Goal: Task Accomplishment & Management: Manage account settings

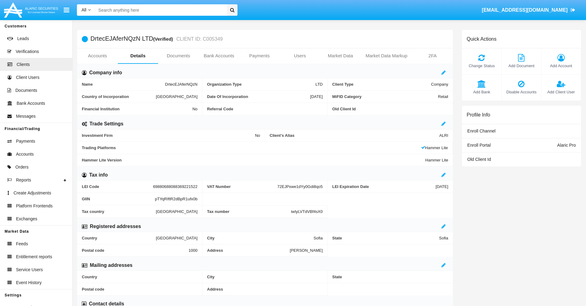
click at [561, 66] on span "Add Account" at bounding box center [561, 66] width 33 height 6
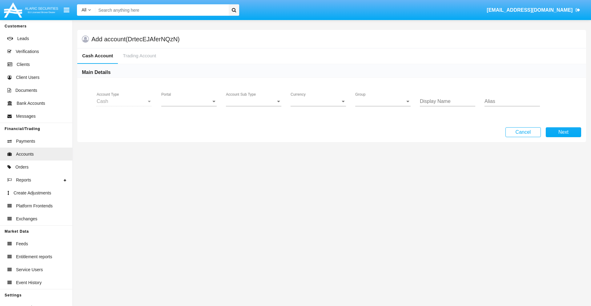
click at [189, 101] on span "Portal" at bounding box center [186, 102] width 50 height 6
click at [190, 106] on span "Alaric Pro" at bounding box center [189, 106] width 57 height 15
click at [254, 101] on span "Account Sub Type" at bounding box center [251, 102] width 50 height 6
click at [254, 106] on span "Trading Cash" at bounding box center [249, 106] width 46 height 15
click at [383, 101] on span "Group" at bounding box center [380, 102] width 50 height 6
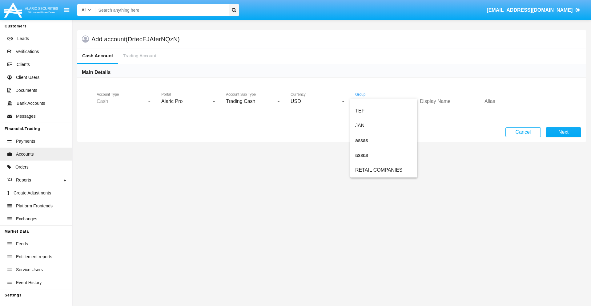
scroll to position [143, 0]
click at [384, 170] on span "ALARIC test" at bounding box center [383, 170] width 57 height 15
type input "fuchsia"
type input "yellow"
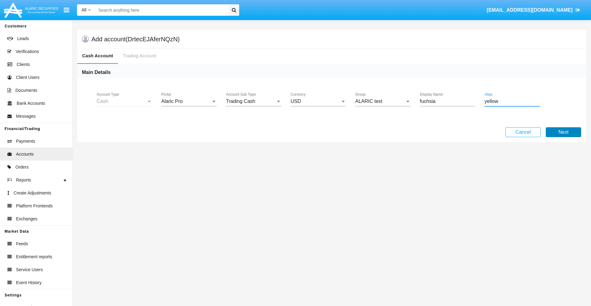
click at [563, 132] on button "Next" at bounding box center [563, 132] width 35 height 10
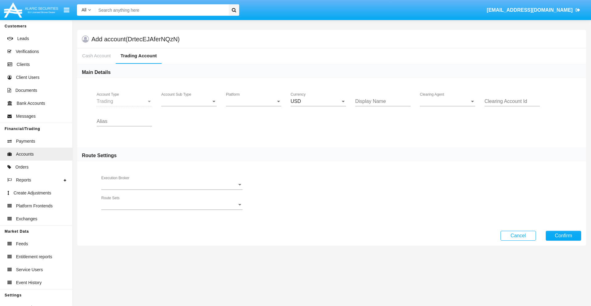
click at [189, 101] on span "Account Sub Type" at bounding box center [186, 102] width 50 height 6
click at [189, 106] on span "Trading" at bounding box center [188, 106] width 55 height 15
click at [254, 101] on span "Platform" at bounding box center [251, 102] width 50 height 6
click at [254, 106] on span "Hammer Lite" at bounding box center [253, 106] width 55 height 15
click at [448, 101] on span "Clearing Agent" at bounding box center [445, 102] width 50 height 6
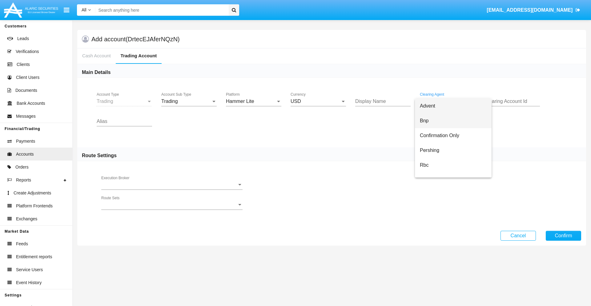
click at [453, 121] on span "Bnp" at bounding box center [453, 120] width 67 height 15
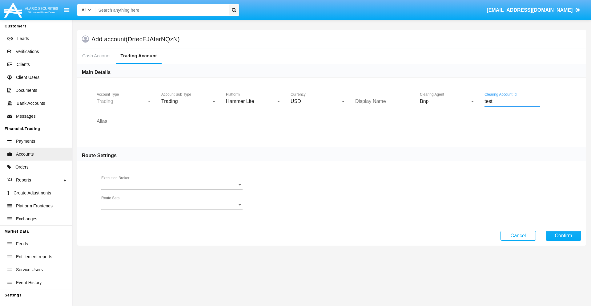
type input "test"
type input "grey"
type input "orchid"
click at [563, 235] on button "Confirm" at bounding box center [563, 236] width 35 height 10
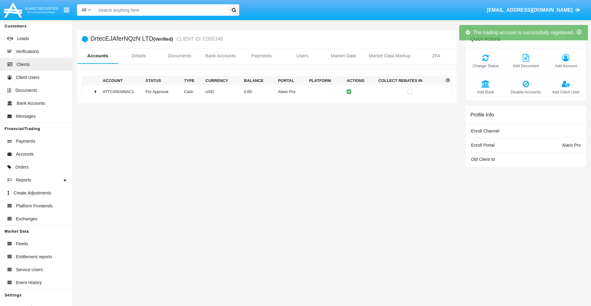
click at [264, 91] on td "0.00" at bounding box center [259, 91] width 34 height 13
click at [349, 91] on icon at bounding box center [350, 91] width 3 height 3
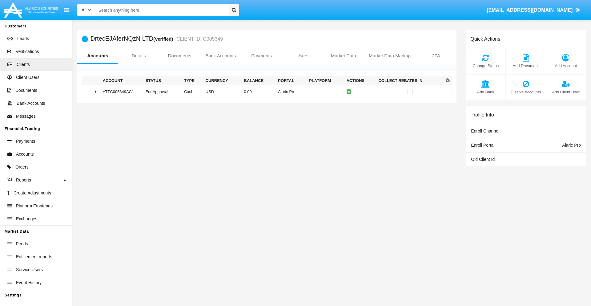
click at [264, 91] on td "0.00" at bounding box center [259, 91] width 34 height 13
click at [349, 104] on icon at bounding box center [350, 104] width 3 height 3
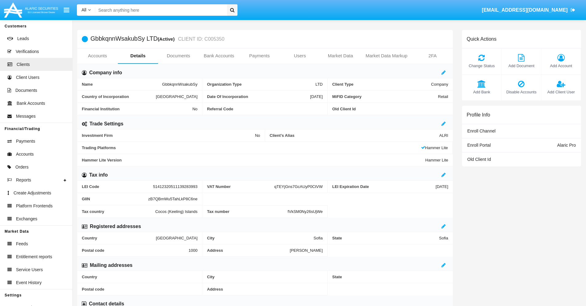
click at [97, 56] on link "Accounts" at bounding box center [97, 55] width 41 height 15
click at [561, 66] on span "Add Account" at bounding box center [561, 66] width 33 height 6
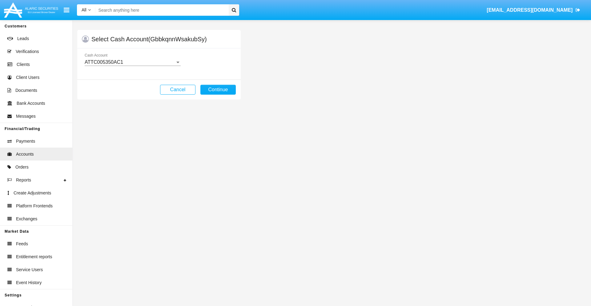
click at [132, 62] on div "ATTC005350AC1" at bounding box center [130, 62] width 90 height 6
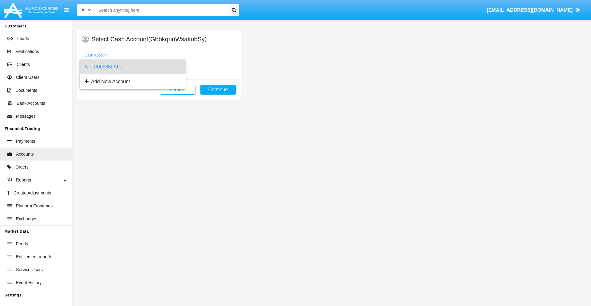
click at [132, 67] on span "ATTC005350AC1" at bounding box center [133, 66] width 96 height 15
click at [218, 90] on button "Continue" at bounding box center [217, 90] width 35 height 10
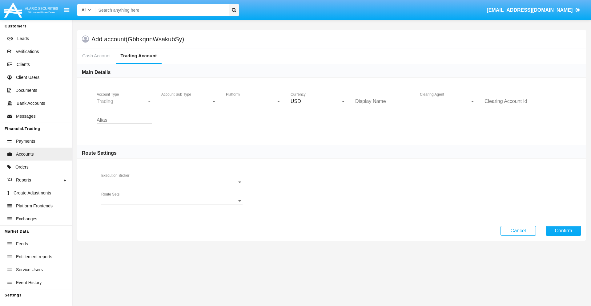
click at [189, 101] on span "Account Sub Type" at bounding box center [186, 102] width 50 height 6
click at [189, 106] on span "Trading" at bounding box center [188, 106] width 55 height 15
click at [254, 101] on span "Platform" at bounding box center [251, 102] width 50 height 6
click at [254, 106] on span "Hammer Lite" at bounding box center [253, 106] width 55 height 15
click at [448, 101] on span "Clearing Agent" at bounding box center [445, 102] width 50 height 6
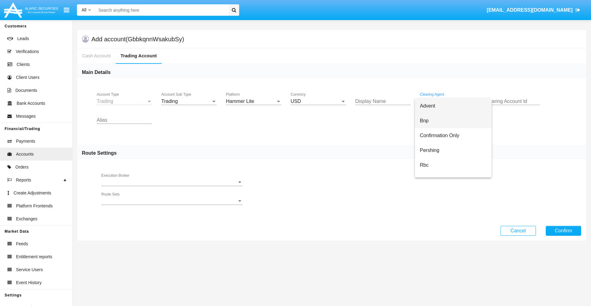
click at [453, 121] on span "Bnp" at bounding box center [453, 120] width 67 height 15
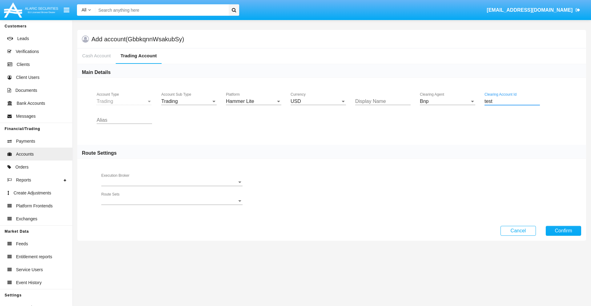
type input "test"
type input "yellow"
type input "pink"
click at [563, 230] on button "Confirm" at bounding box center [563, 231] width 35 height 10
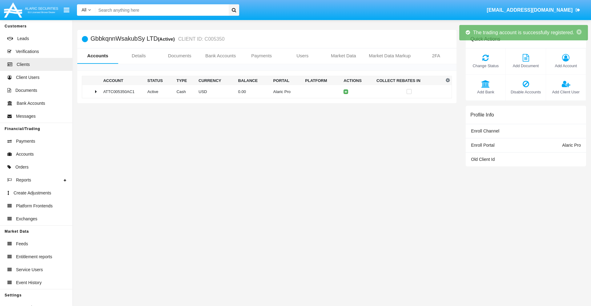
click at [264, 91] on td "0.00" at bounding box center [253, 91] width 35 height 13
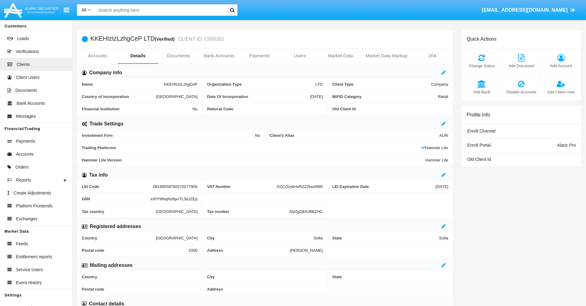
click at [97, 56] on link "Accounts" at bounding box center [97, 55] width 41 height 15
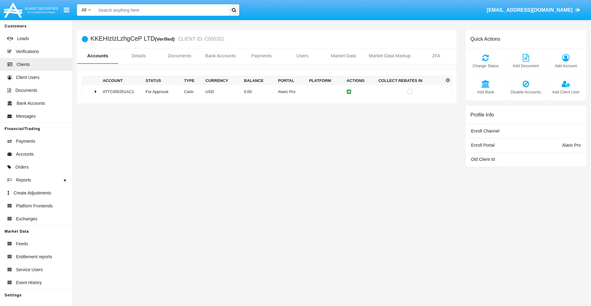
click at [485, 66] on span "Change Status" at bounding box center [486, 66] width 34 height 6
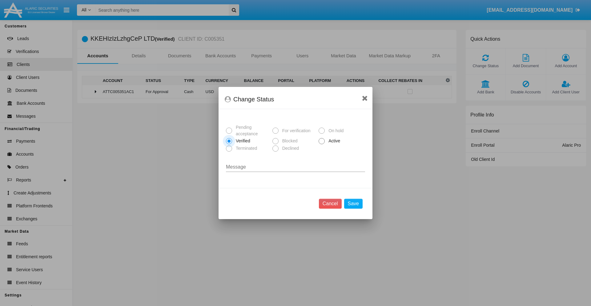
click at [333, 141] on span "Active" at bounding box center [333, 141] width 17 height 6
click at [322, 144] on input "Active" at bounding box center [321, 144] width 0 height 0
radio input "true"
click at [353, 203] on button "Save" at bounding box center [353, 204] width 18 height 10
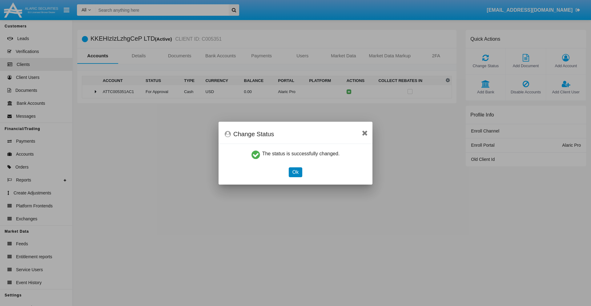
click at [295, 172] on button "Ok" at bounding box center [296, 172] width 14 height 10
